Goal: Transaction & Acquisition: Book appointment/travel/reservation

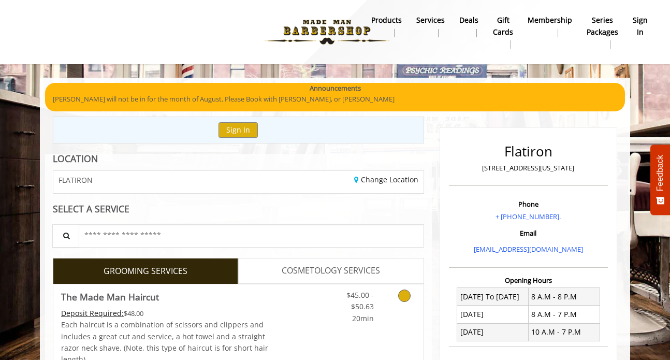
click at [403, 305] on link "Grooming services" at bounding box center [402, 304] width 26 height 40
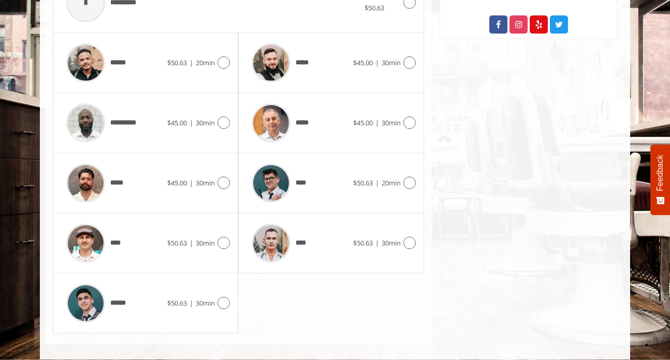
scroll to position [474, 0]
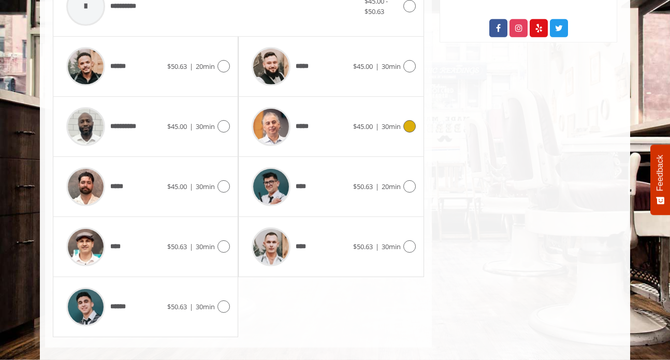
click at [411, 133] on div "$45.00 | 30min" at bounding box center [384, 126] width 63 height 12
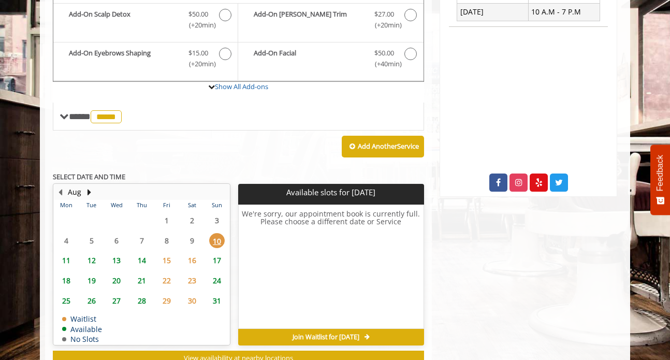
scroll to position [306, 0]
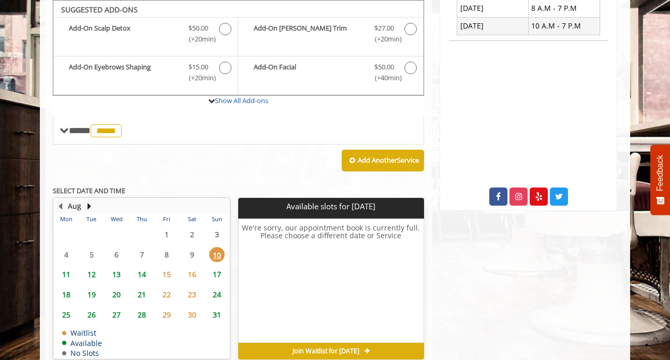
click at [67, 275] on span "11" at bounding box center [66, 274] width 16 height 15
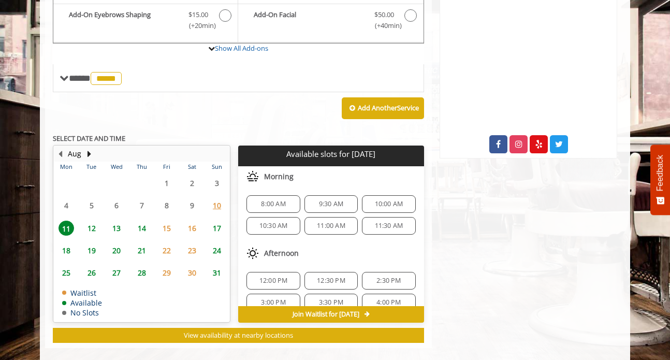
scroll to position [374, 0]
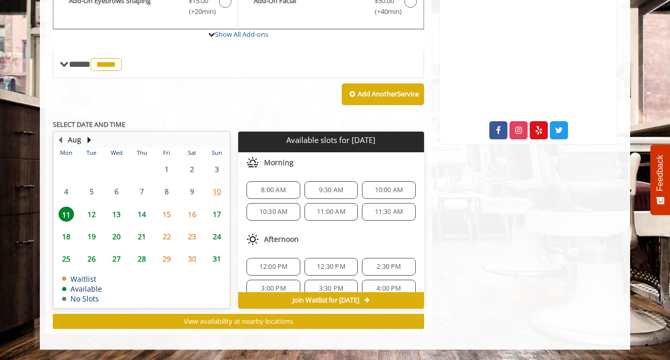
click at [284, 208] on span "10:30 AM" at bounding box center [273, 212] width 28 height 8
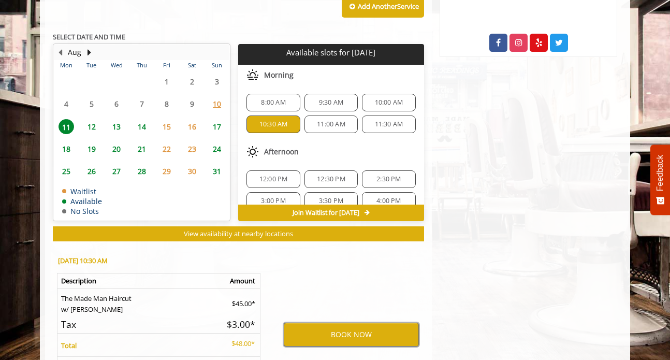
scroll to position [461, 0]
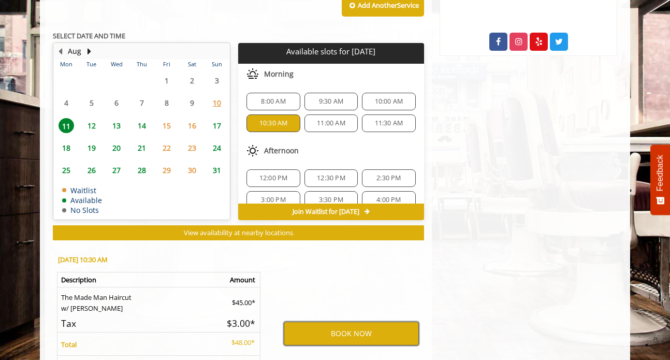
click at [351, 333] on button "BOOK NOW" at bounding box center [351, 333] width 135 height 24
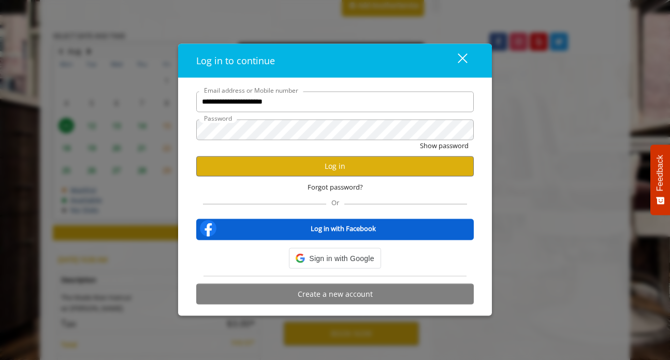
type input "**********"
click at [465, 54] on div "close" at bounding box center [456, 61] width 21 height 16
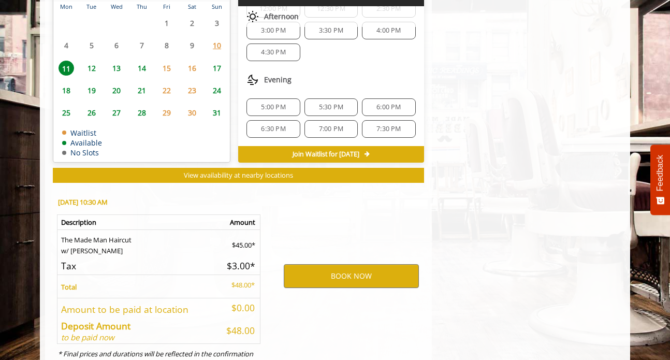
scroll to position [561, 0]
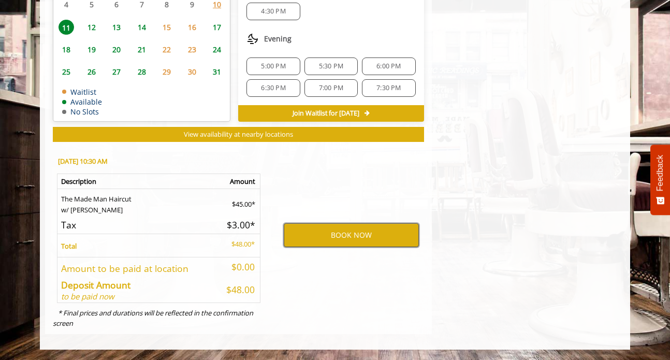
click at [356, 230] on button "BOOK NOW" at bounding box center [351, 235] width 135 height 24
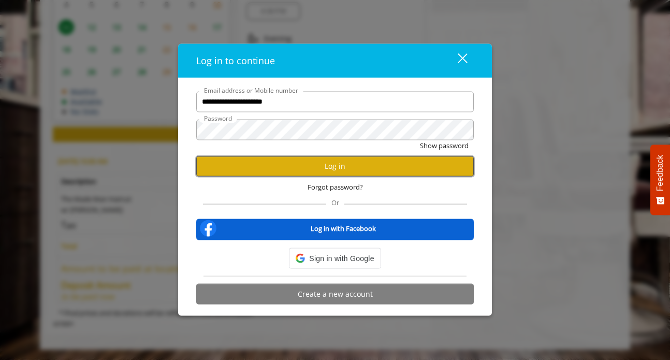
click at [355, 170] on button "Log in" at bounding box center [334, 166] width 277 height 20
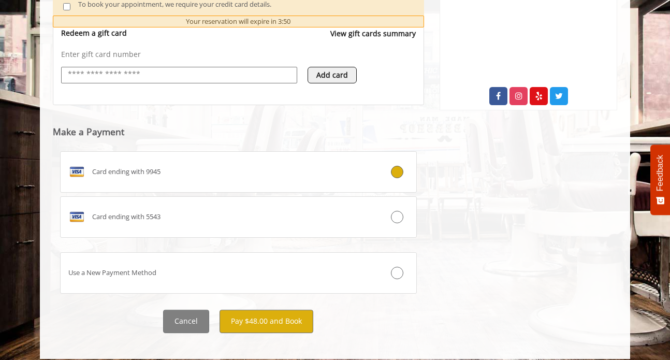
scroll to position [407, 0]
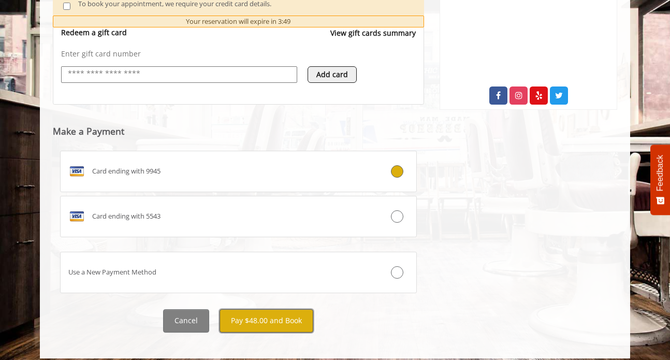
click at [269, 314] on button "Pay $48.00 and Book" at bounding box center [266, 320] width 94 height 23
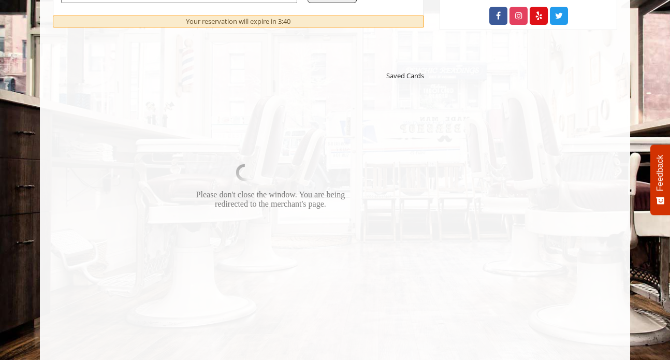
scroll to position [489, 0]
